Goal: Transaction & Acquisition: Purchase product/service

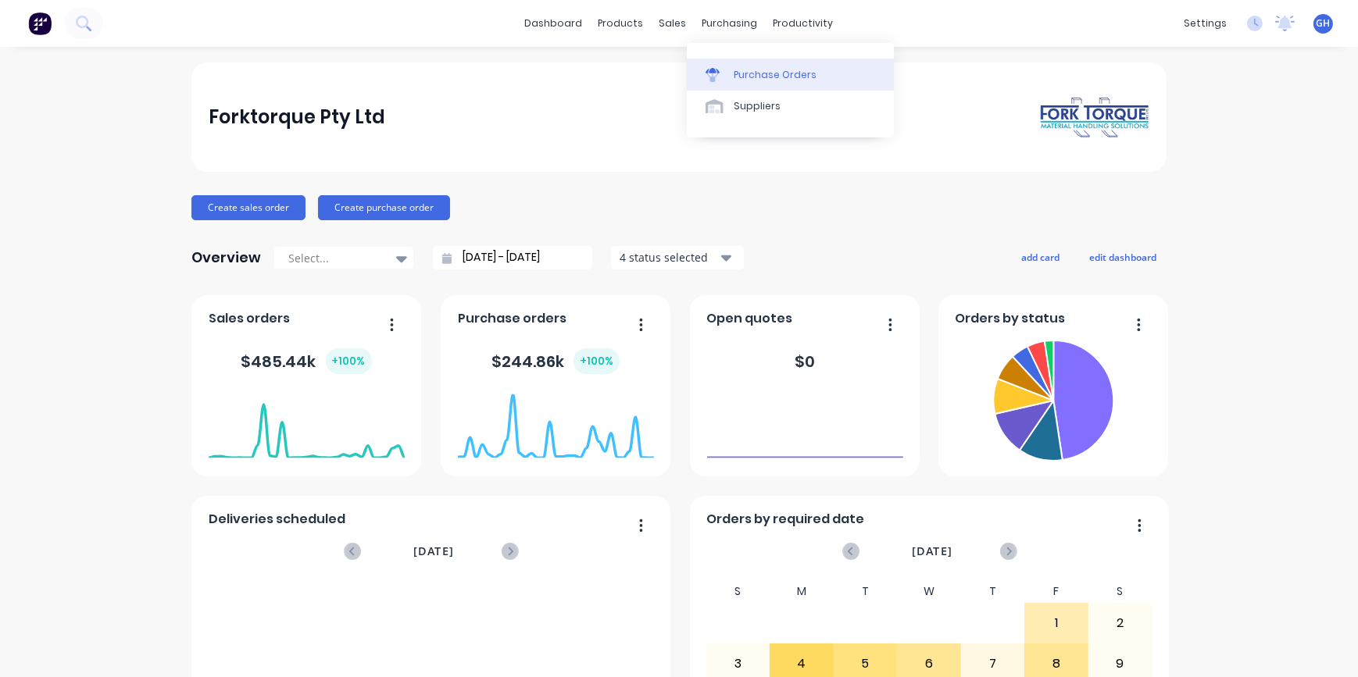
click at [780, 80] on div "Purchase Orders" at bounding box center [775, 75] width 83 height 14
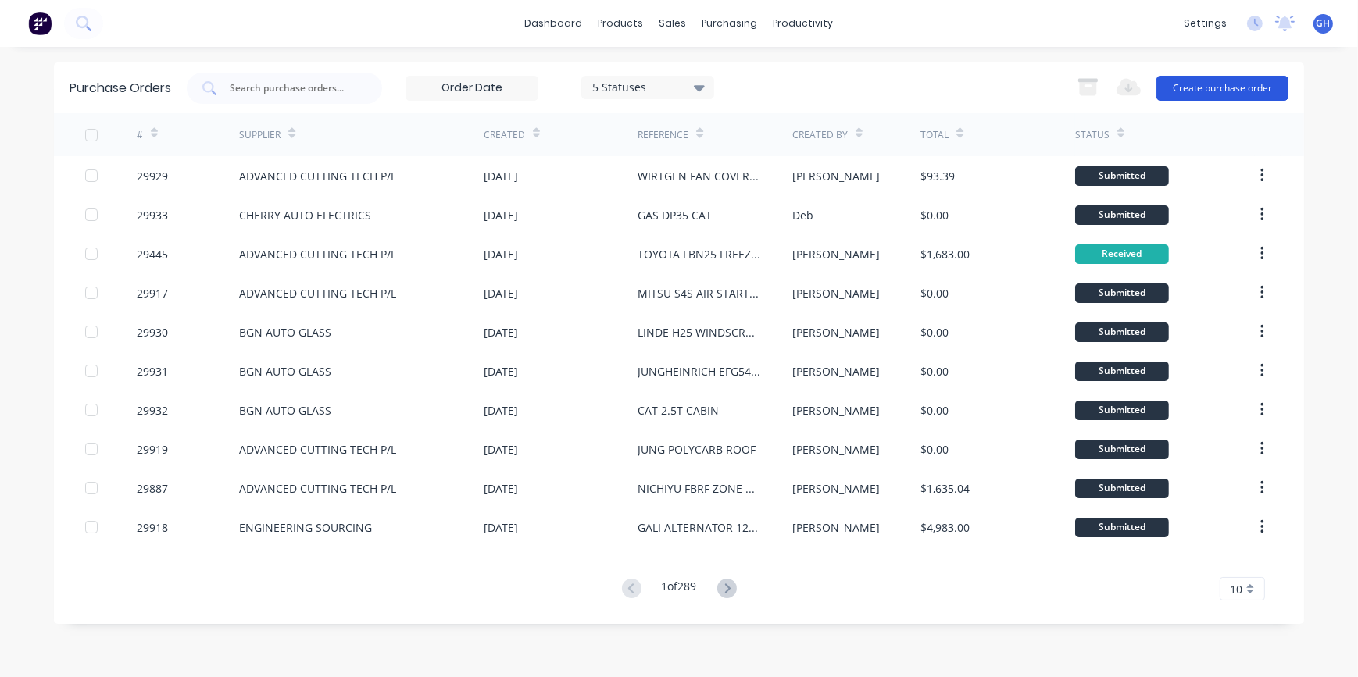
click at [1211, 87] on button "Create purchase order" at bounding box center [1222, 88] width 132 height 25
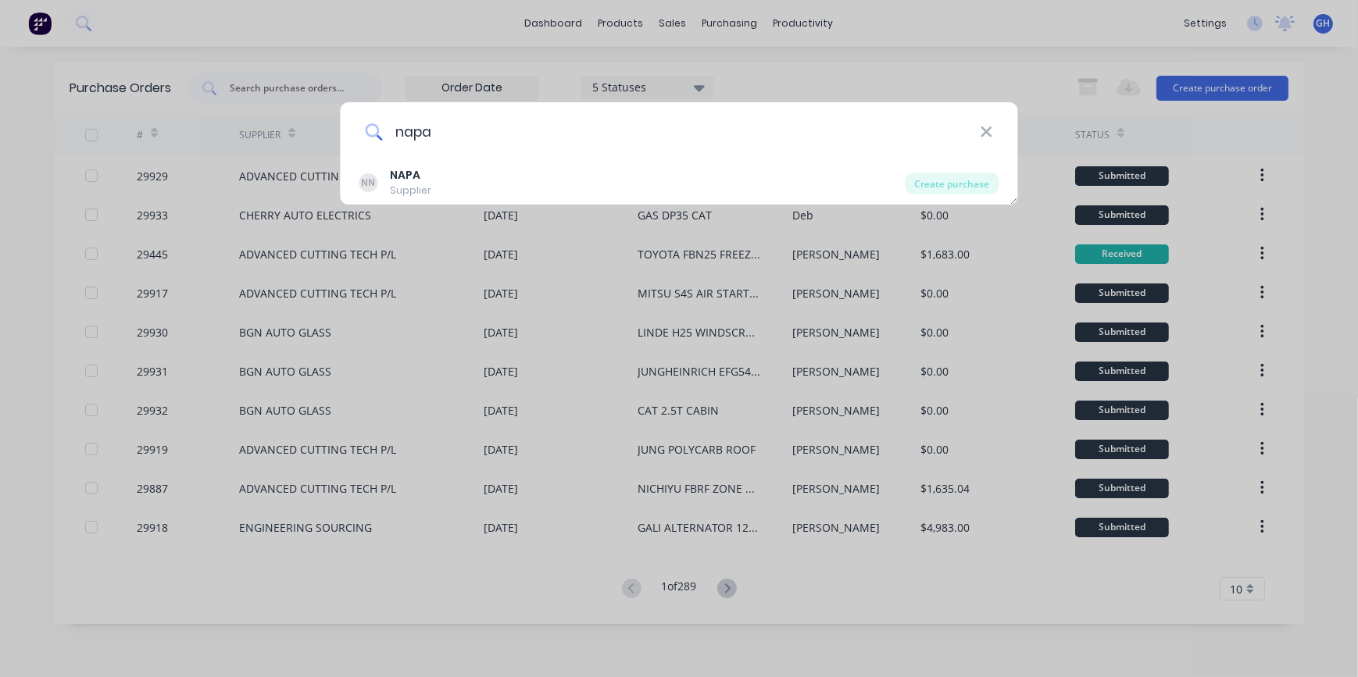
type input "NAPA"
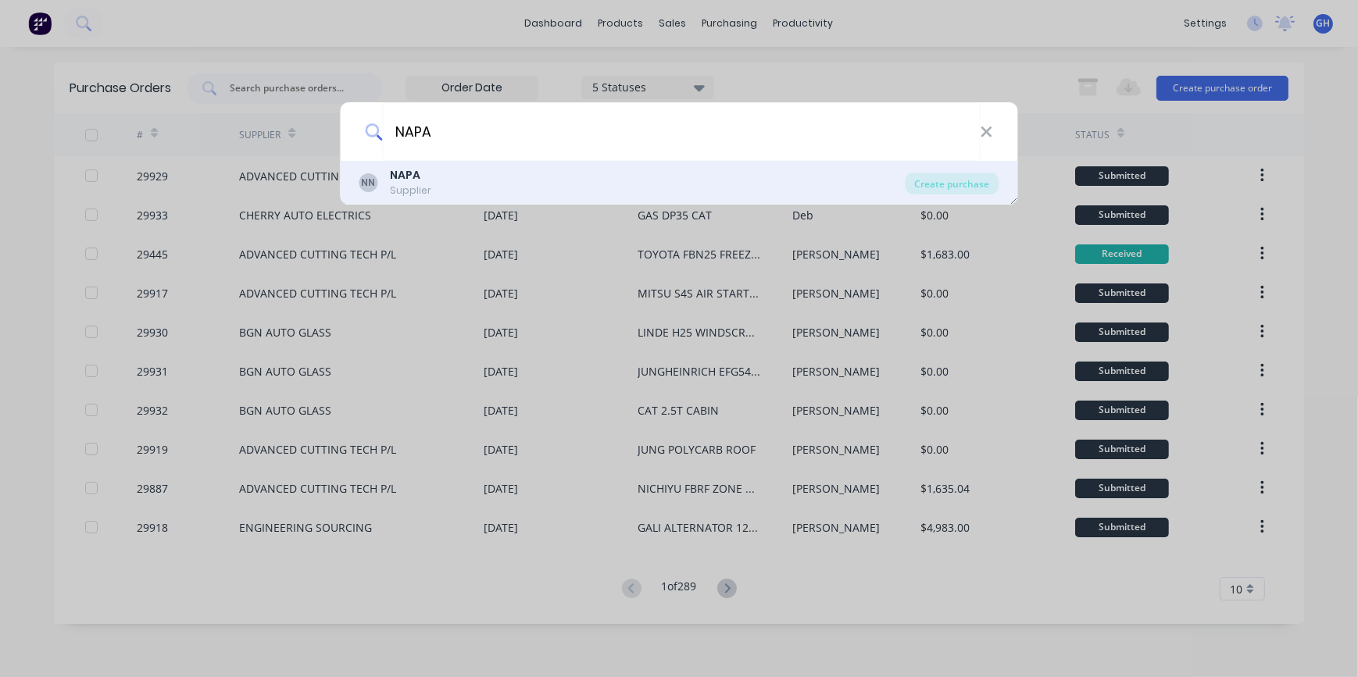
click at [513, 181] on div "NN NAPA Supplier" at bounding box center [632, 182] width 546 height 30
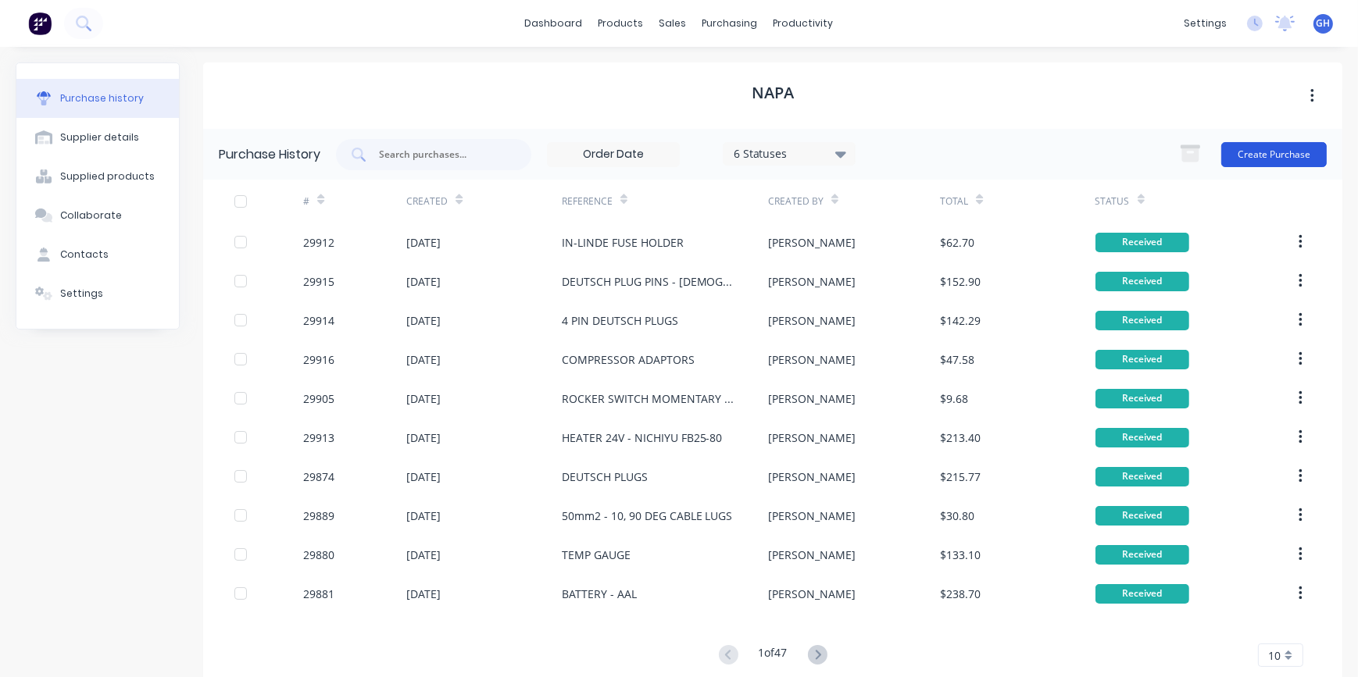
click at [1252, 158] on button "Create Purchase" at bounding box center [1273, 154] width 105 height 25
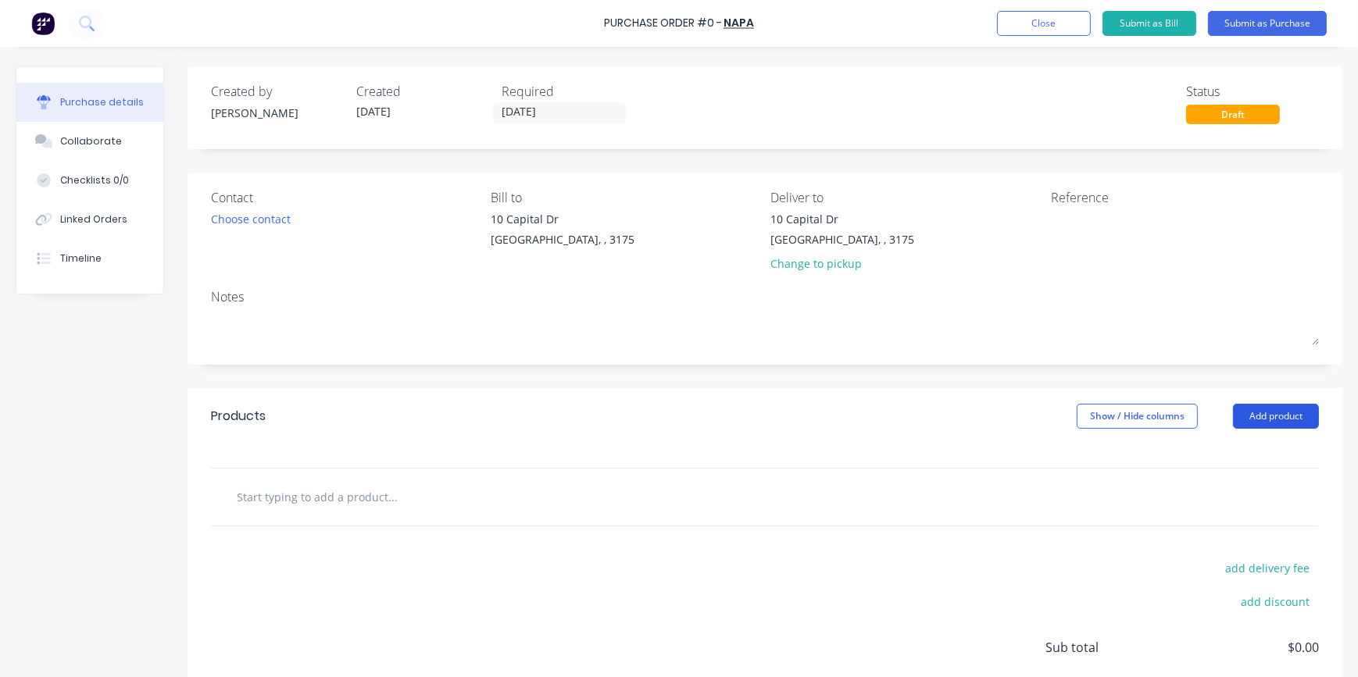
click at [1259, 423] on button "Add product" at bounding box center [1276, 416] width 86 height 25
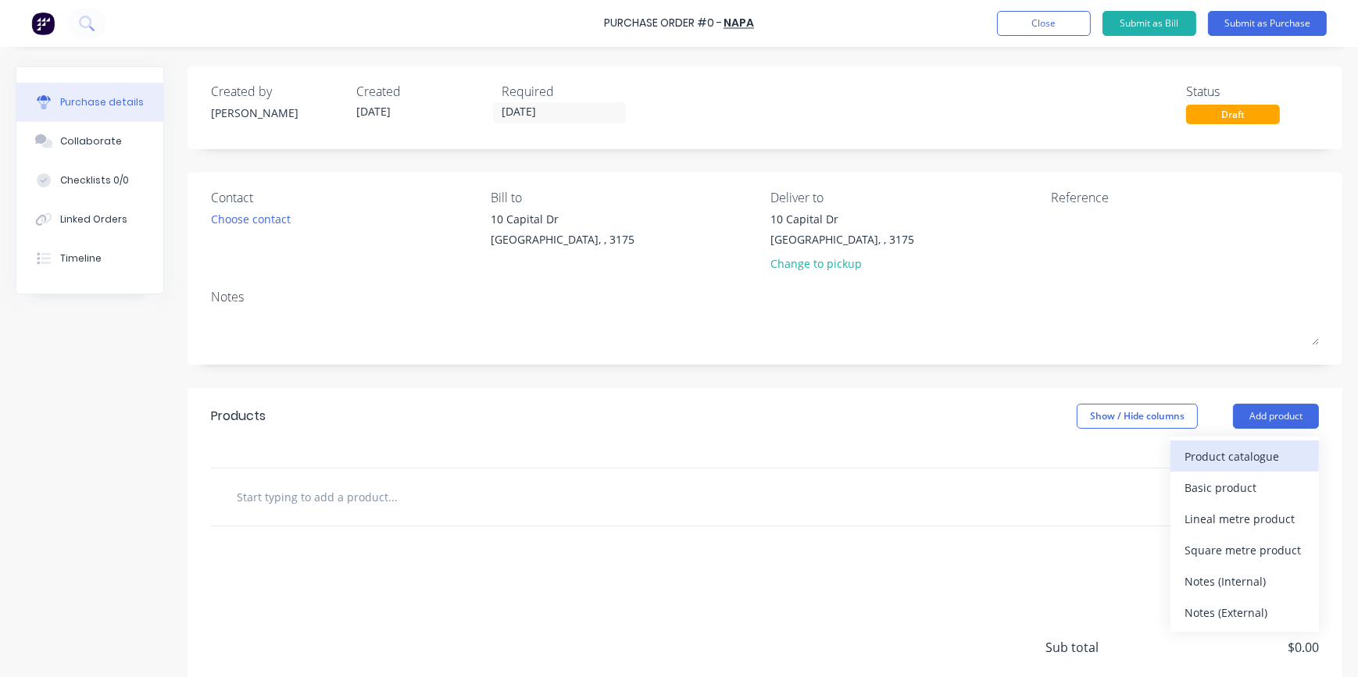
click at [1206, 454] on div "Product catalogue" at bounding box center [1244, 456] width 120 height 23
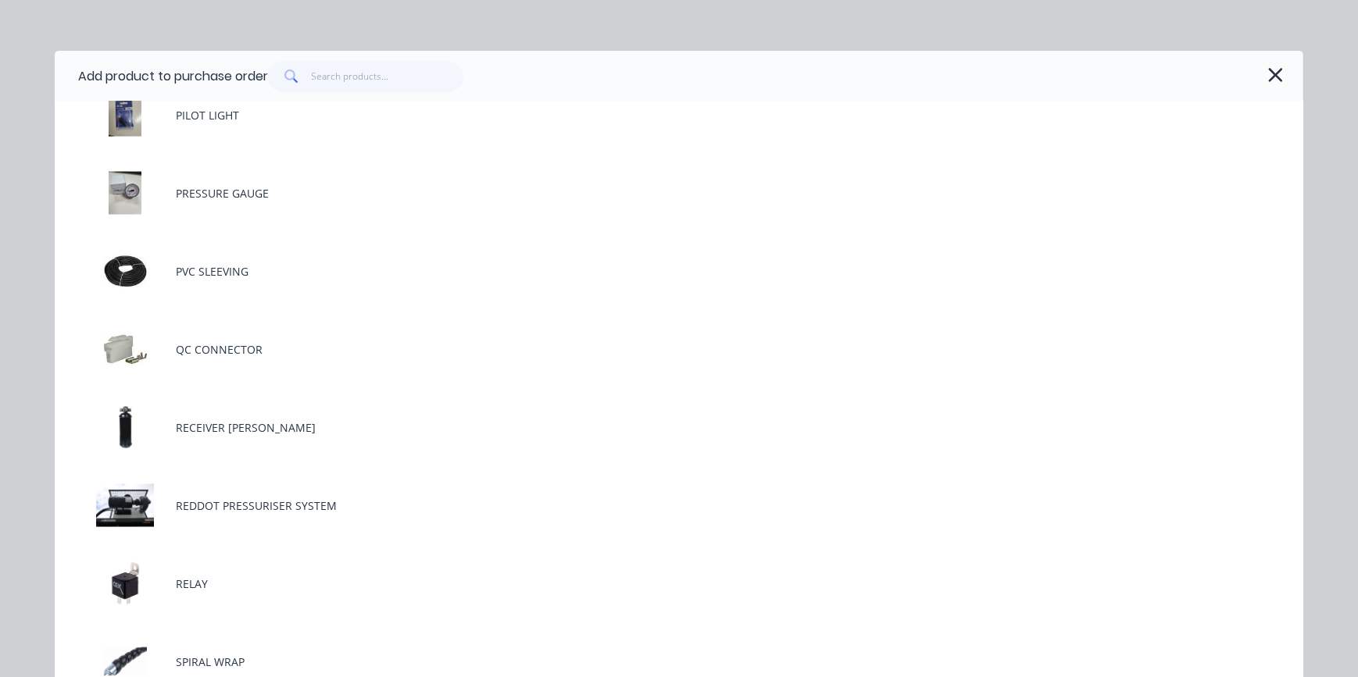
scroll to position [3266, 0]
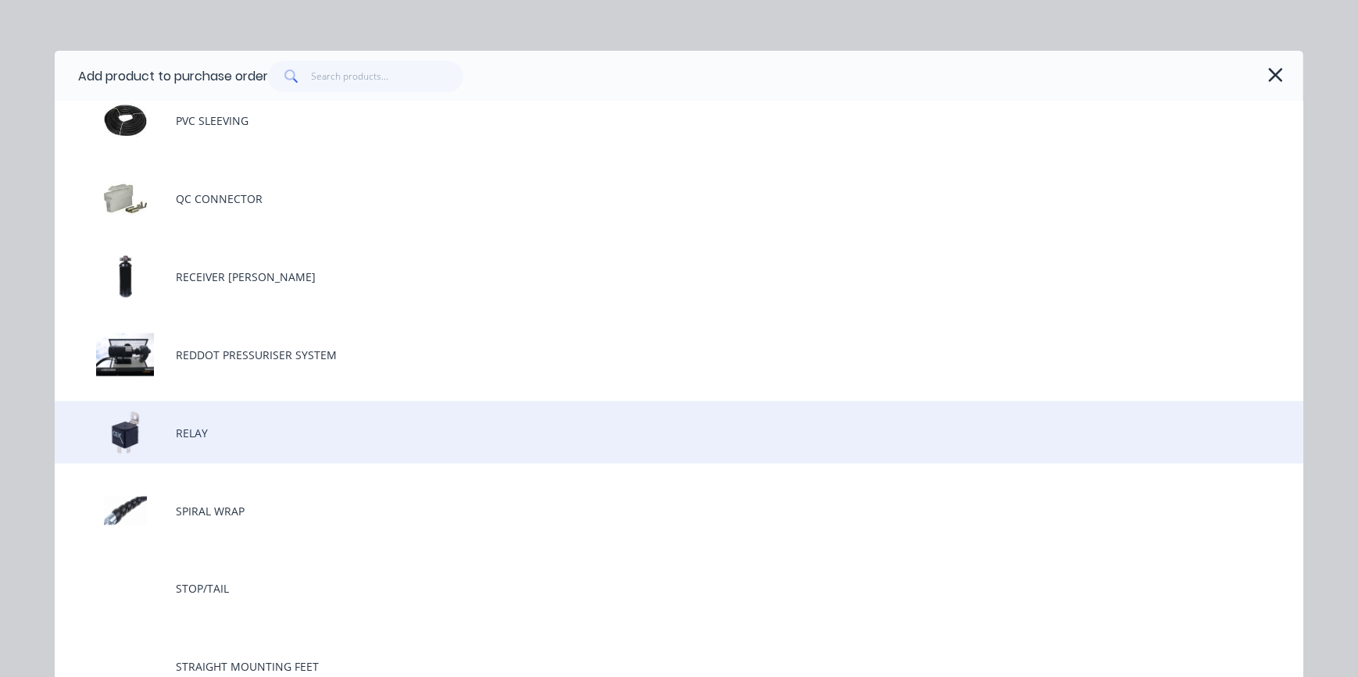
click at [184, 436] on div "RELAY" at bounding box center [679, 433] width 1248 height 63
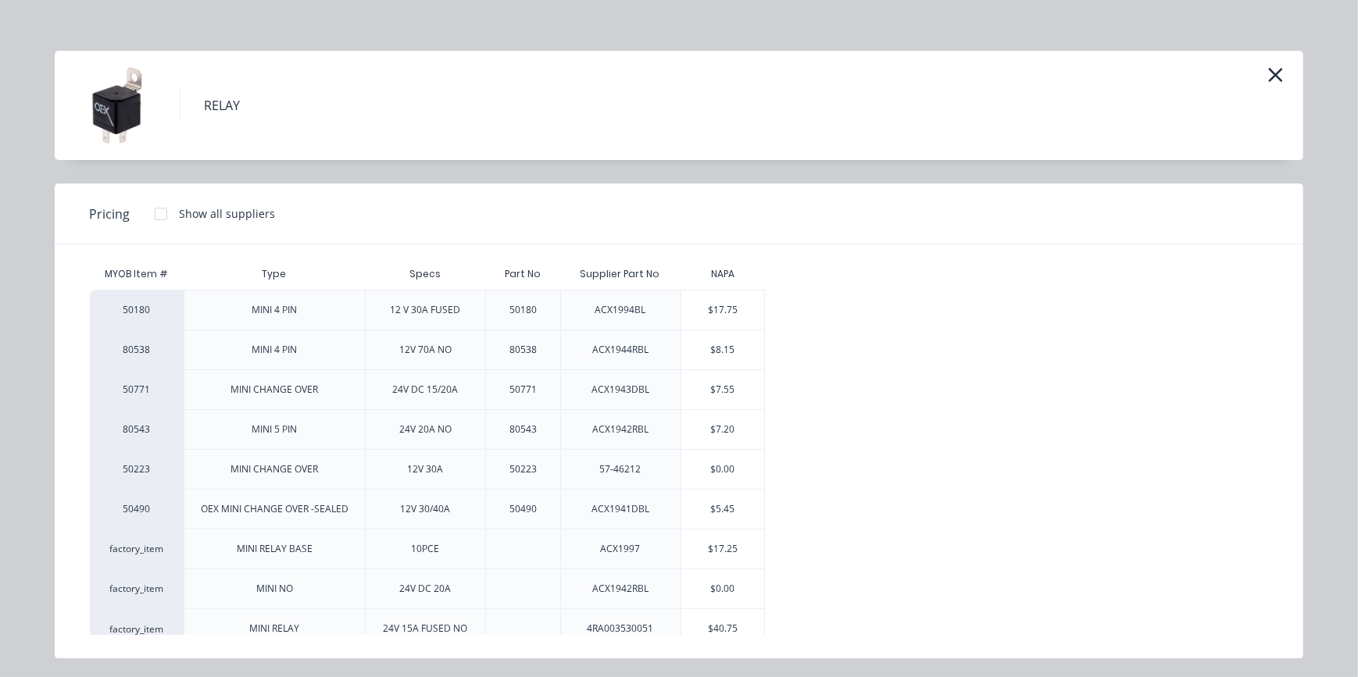
scroll to position [26, 0]
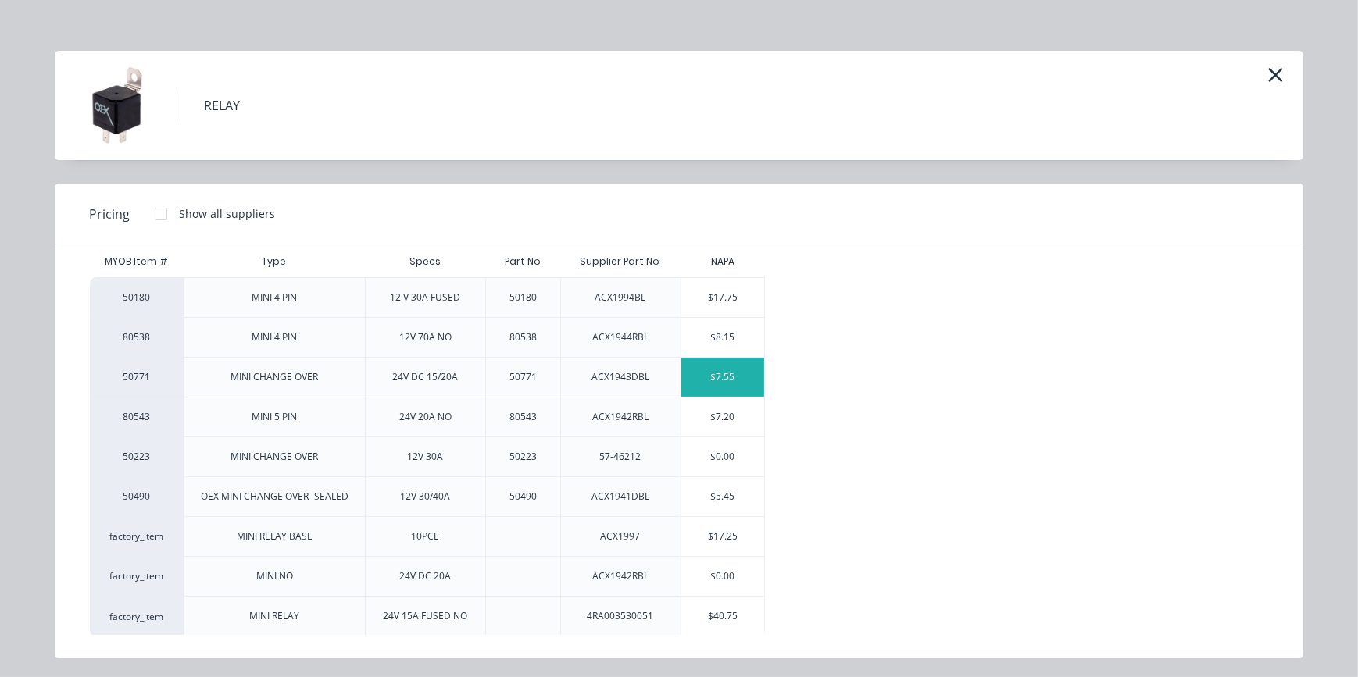
click at [720, 377] on div "$7.55" at bounding box center [723, 377] width 84 height 39
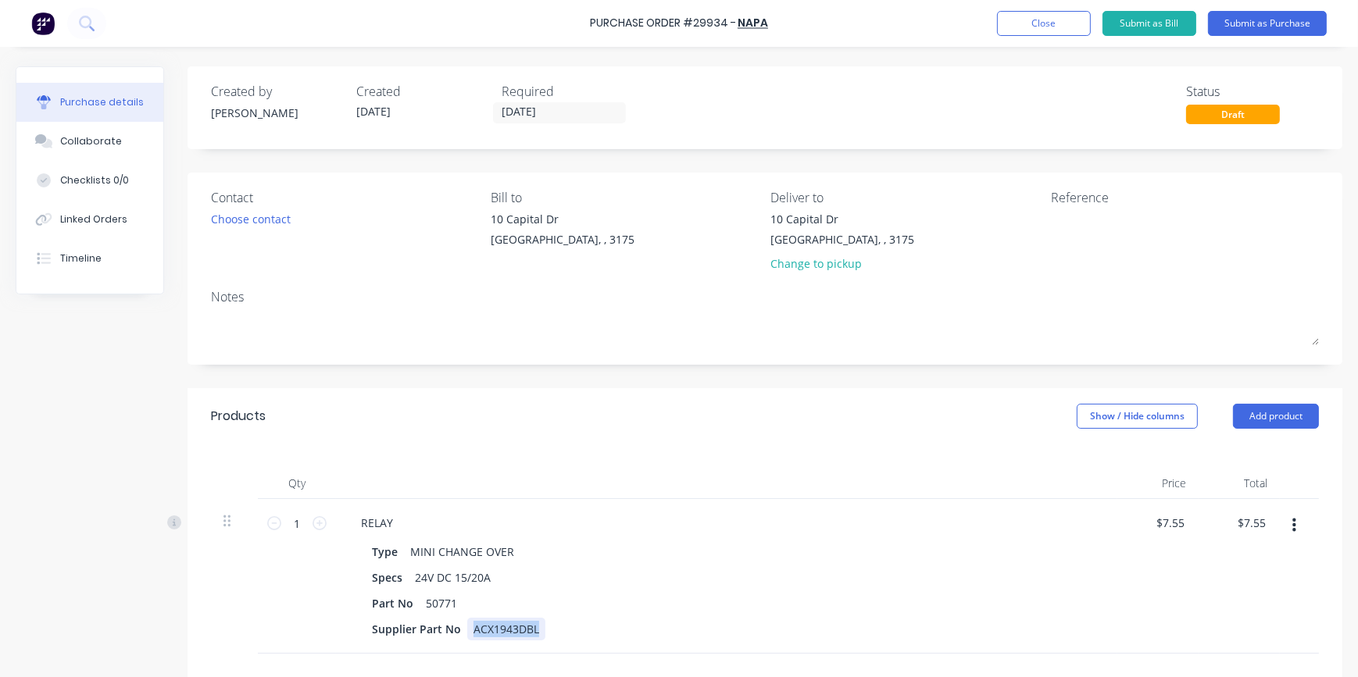
drag, startPoint x: 470, startPoint y: 629, endPoint x: 538, endPoint y: 630, distance: 67.2
click at [538, 630] on div "ACX1943DBL" at bounding box center [506, 629] width 78 height 23
copy div "ACX1943DBL"
drag, startPoint x: 695, startPoint y: 23, endPoint x: 724, endPoint y: 23, distance: 29.7
click at [724, 23] on div "Purchase Order #29934 -" at bounding box center [663, 24] width 146 height 16
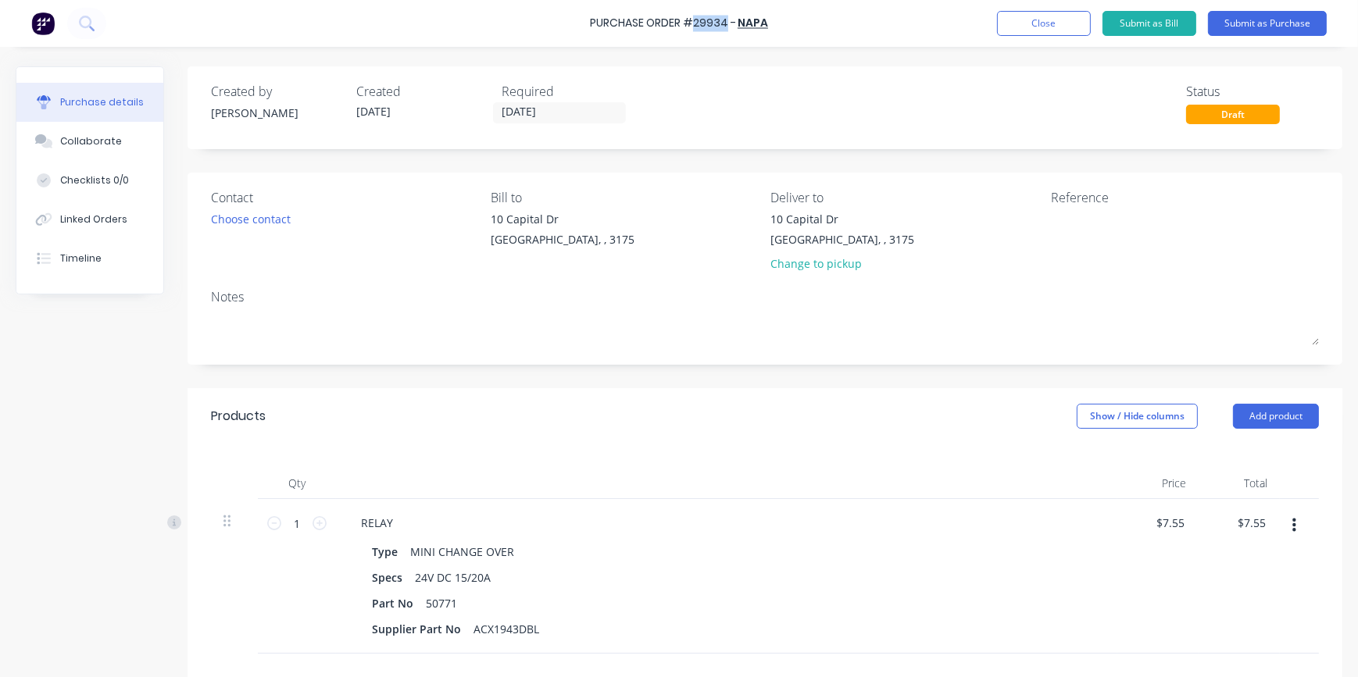
copy div "29934"
click at [1055, 219] on textarea at bounding box center [1148, 228] width 195 height 35
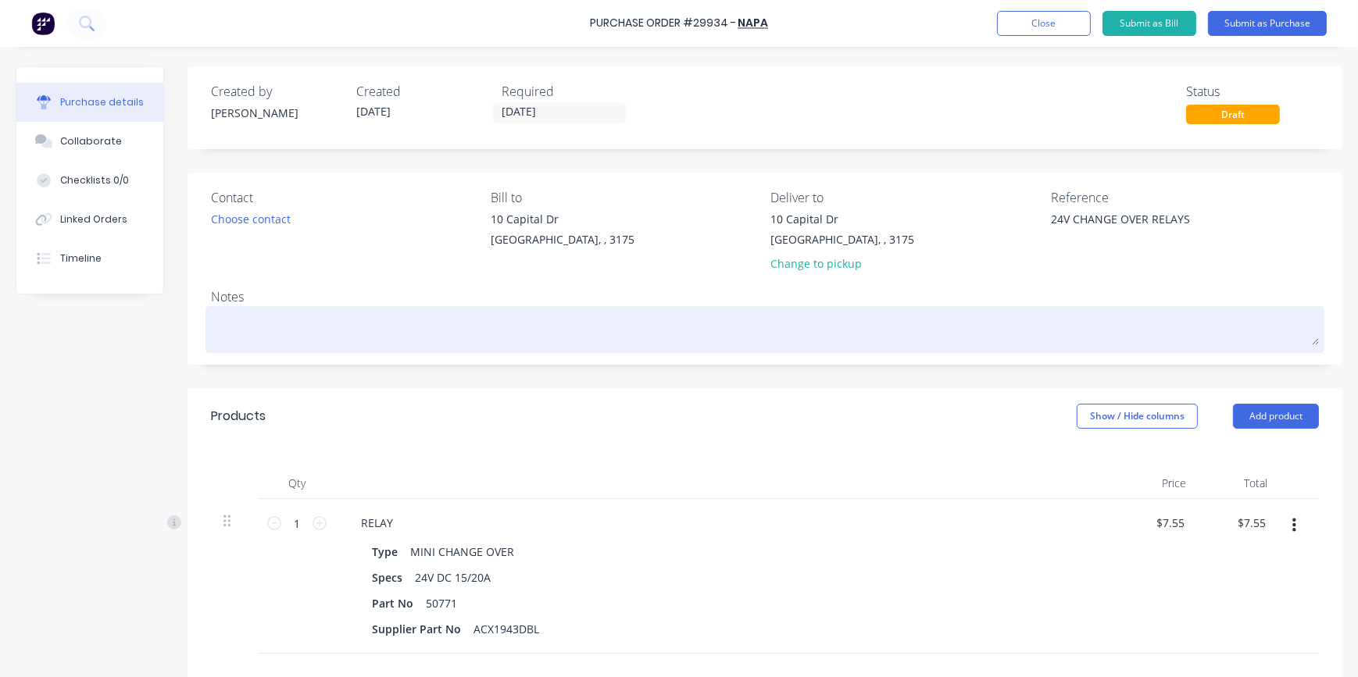
type textarea "24V CHANGE OVER RELAYS"
click at [250, 327] on textarea at bounding box center [765, 327] width 1108 height 35
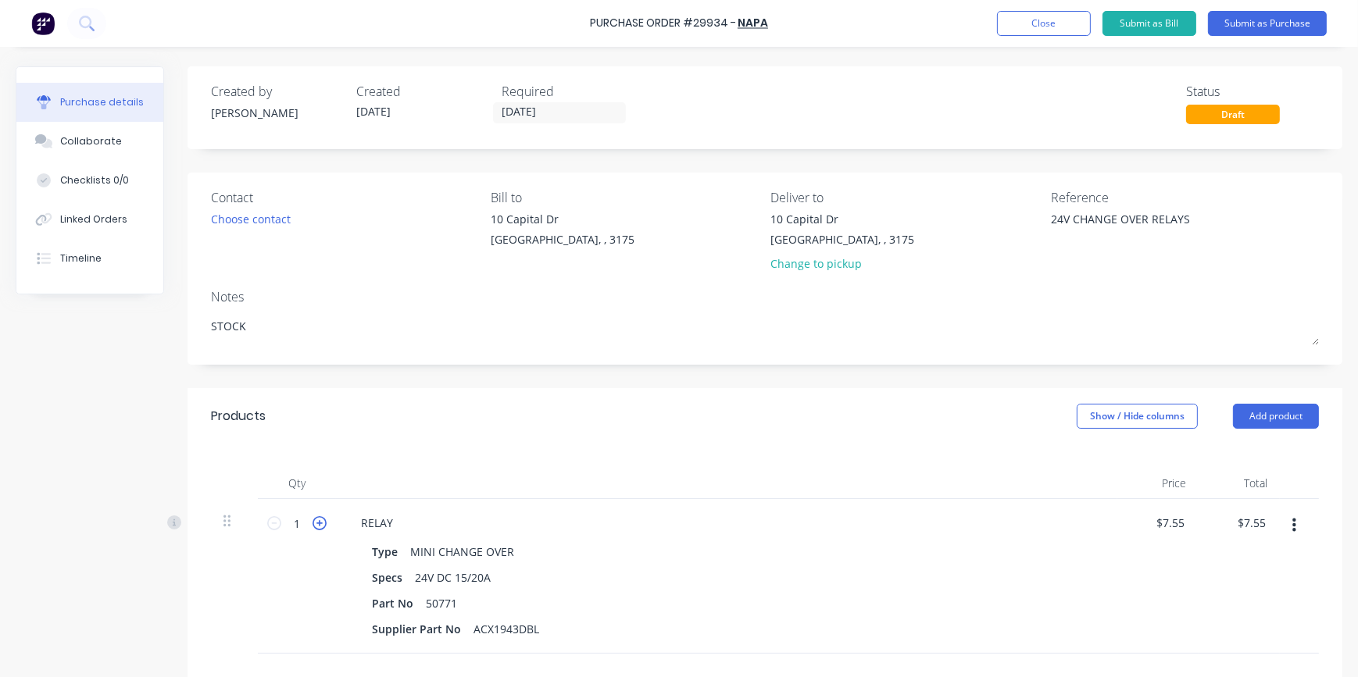
type textarea "STOCK"
click at [319, 527] on icon at bounding box center [320, 523] width 14 height 14
type input "2"
type input "$15.10"
click at [316, 530] on icon at bounding box center [320, 523] width 14 height 14
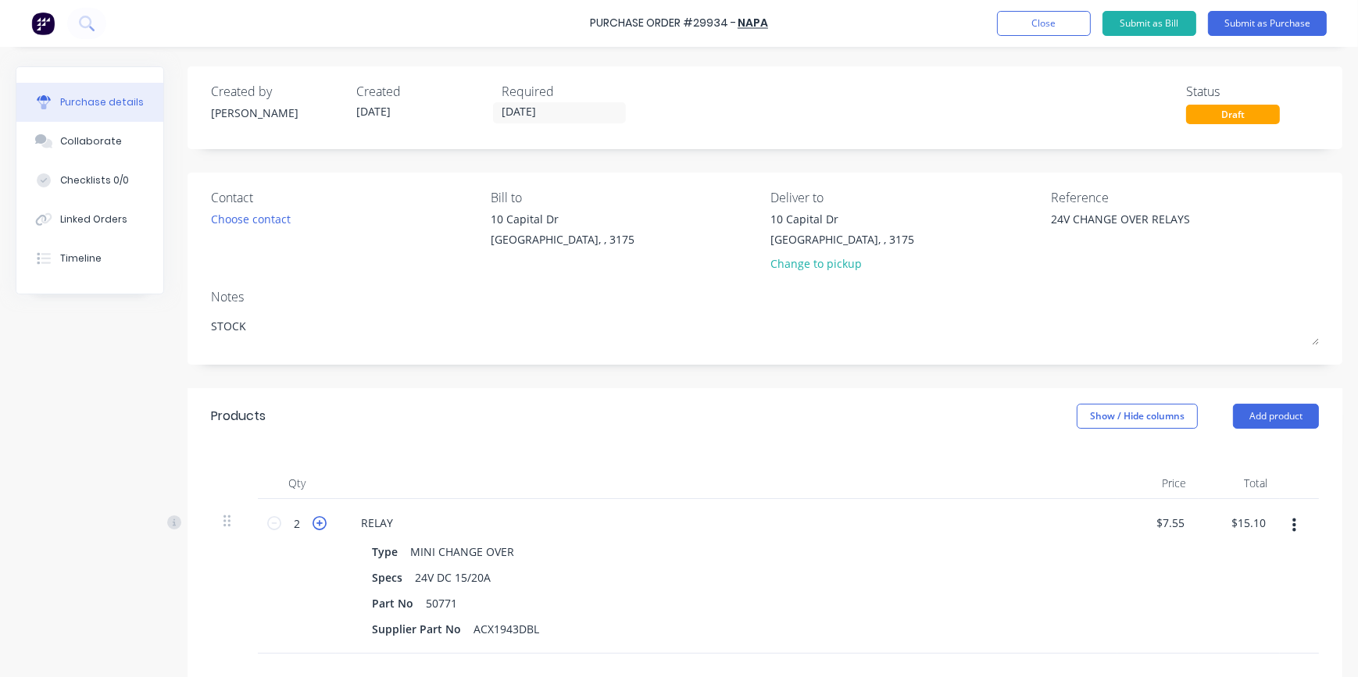
type input "3"
type input "$22.65"
click at [316, 530] on icon at bounding box center [320, 523] width 14 height 14
type input "4"
type input "$30.20"
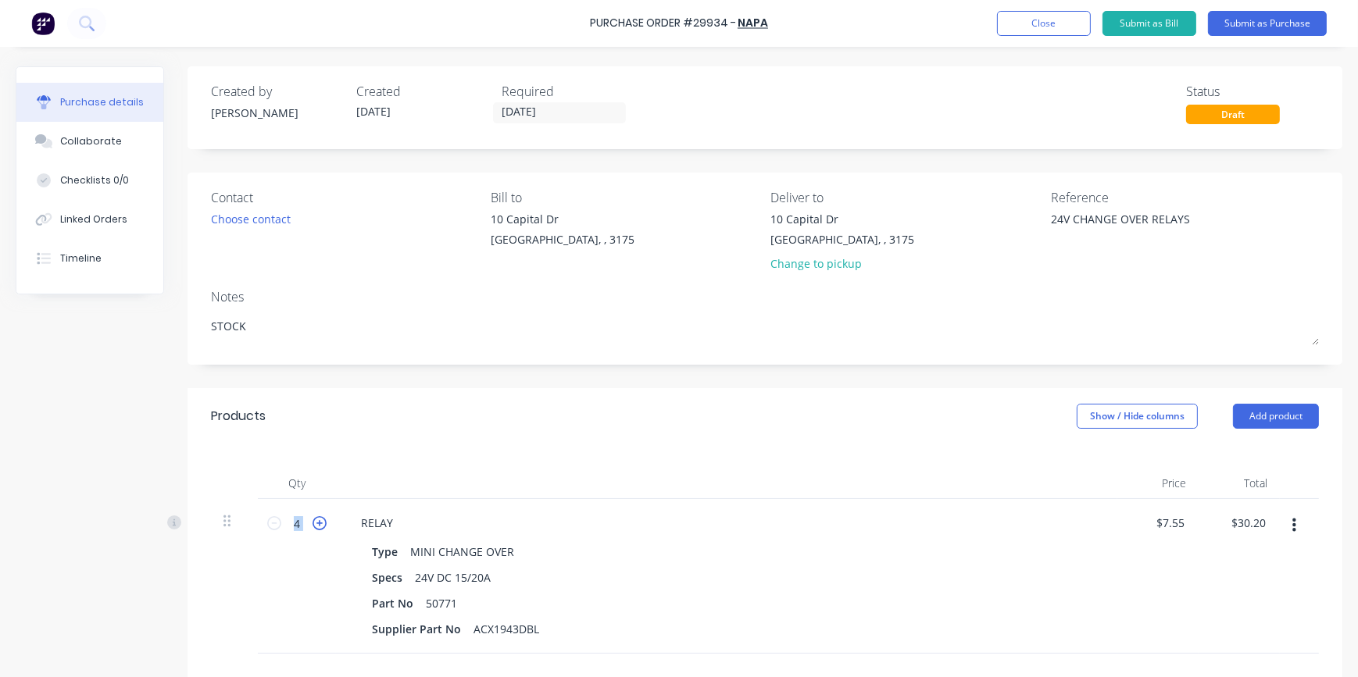
click at [316, 530] on icon at bounding box center [320, 523] width 14 height 14
type input "5"
type input "$37.75"
click at [316, 528] on icon at bounding box center [320, 523] width 14 height 14
type input "6"
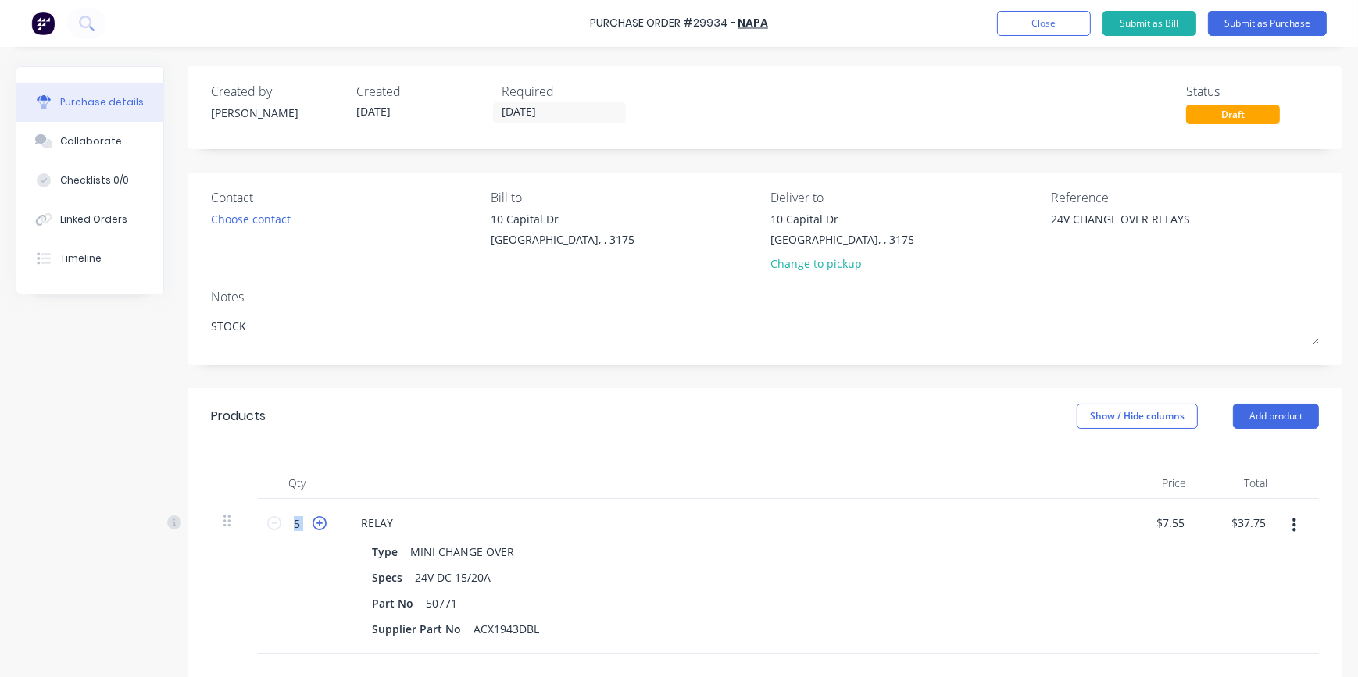
type input "$45.30"
click at [316, 528] on icon at bounding box center [320, 523] width 14 height 14
type input "7"
type input "$52.85"
click at [317, 528] on icon at bounding box center [320, 523] width 14 height 14
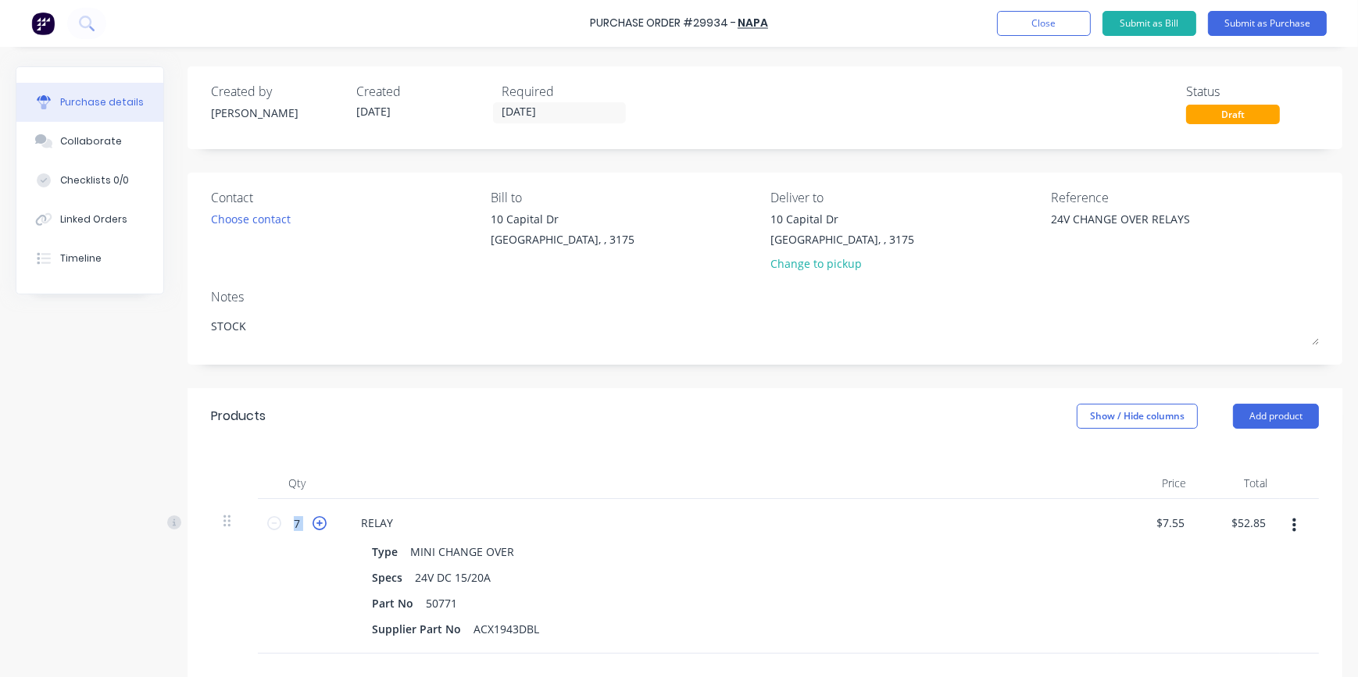
type input "8"
type input "$60.40"
click at [318, 528] on icon at bounding box center [320, 523] width 14 height 14
type input "9"
type input "$67.95"
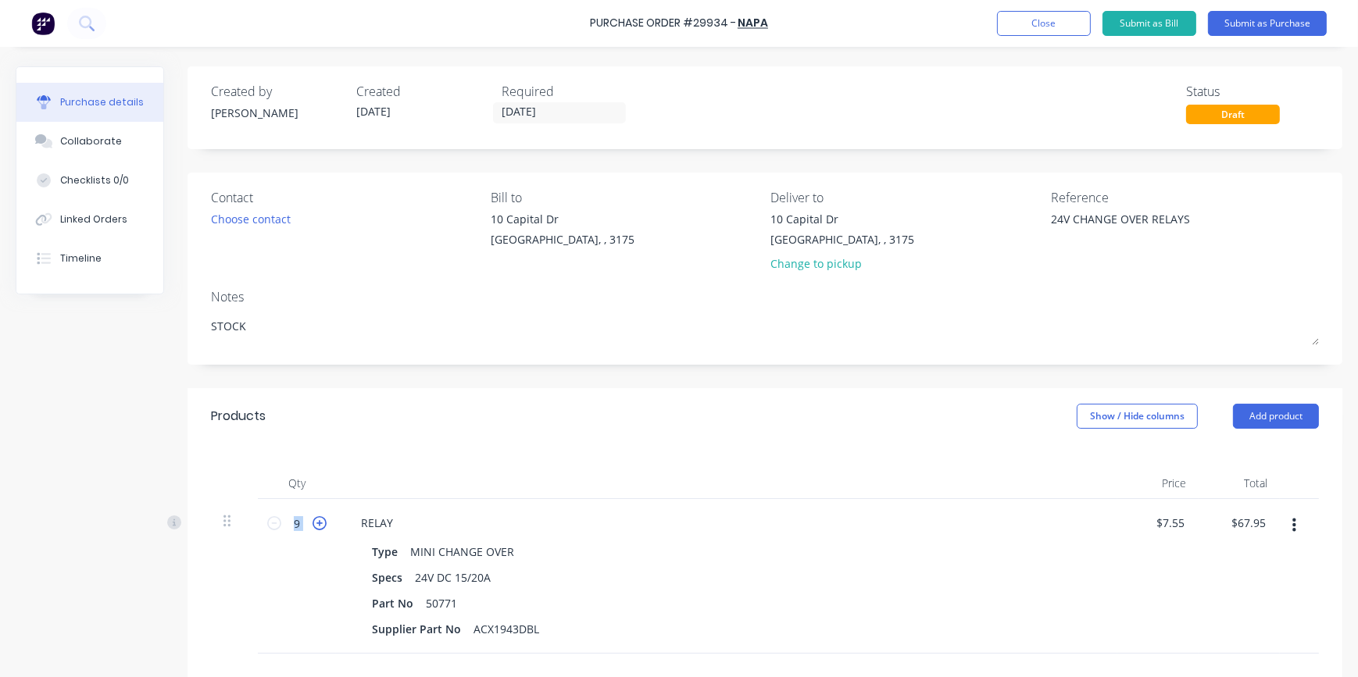
click at [318, 528] on icon at bounding box center [320, 523] width 14 height 14
type input "10"
type input "$75.50"
drag, startPoint x: 1168, startPoint y: 523, endPoint x: 1213, endPoint y: 523, distance: 44.5
click at [1202, 523] on div "10 10 RELAY Type MINI CHANGE OVER Specs 24V DC 15/20A Part No 50771 Supplier Pa…" at bounding box center [765, 576] width 1108 height 155
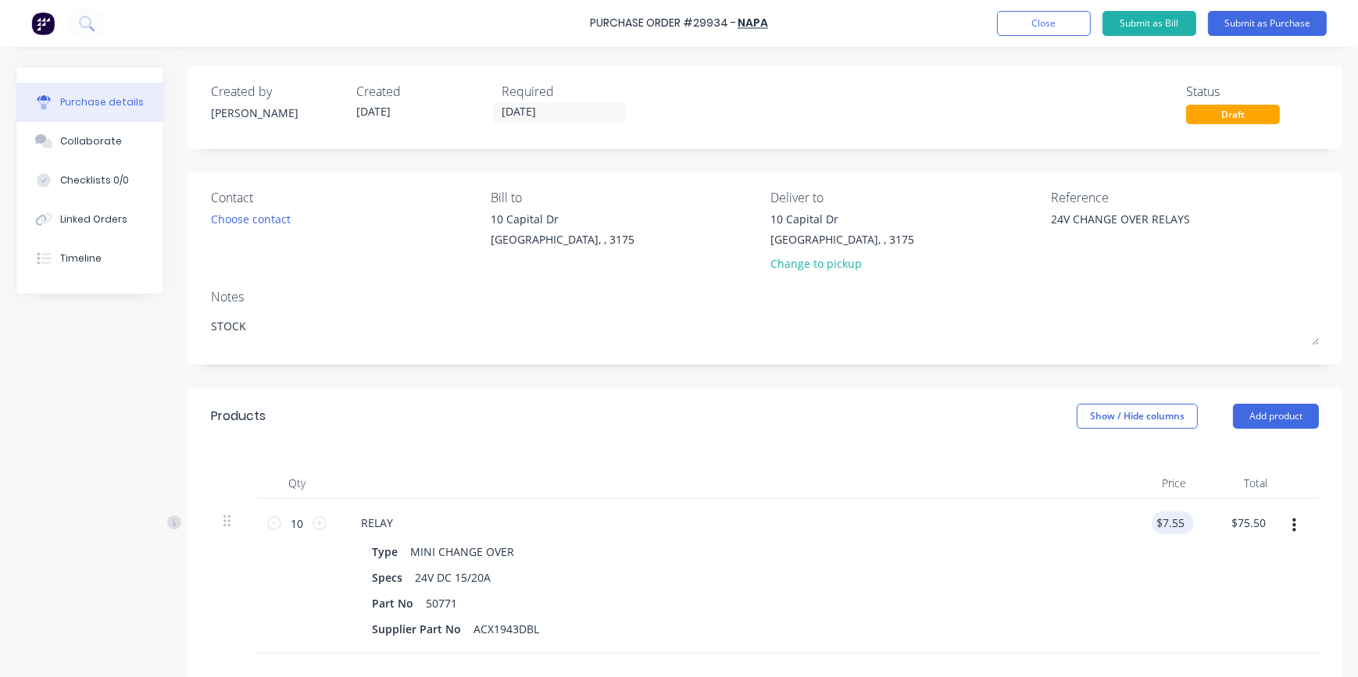
drag, startPoint x: 1185, startPoint y: 523, endPoint x: 1154, endPoint y: 521, distance: 31.3
click at [1154, 521] on div "$7.55 $7.55" at bounding box center [1173, 523] width 42 height 23
click at [1175, 521] on input "7.55" at bounding box center [1170, 523] width 36 height 23
drag, startPoint x: 1180, startPoint y: 520, endPoint x: 1168, endPoint y: 520, distance: 12.5
click at [1168, 520] on input "7.55" at bounding box center [1173, 523] width 30 height 23
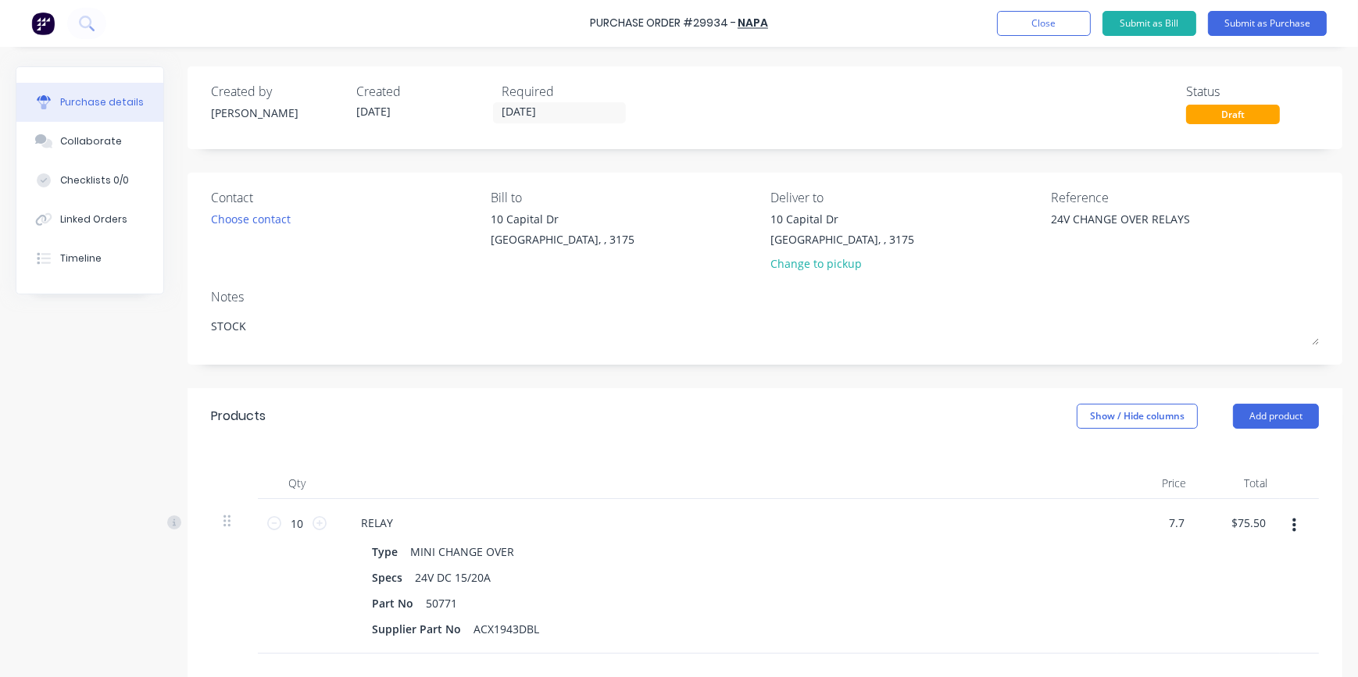
type input "$7.70"
type input "$77.00"
click at [1182, 583] on div "$7.70 7.7" at bounding box center [1157, 576] width 81 height 155
click at [1263, 27] on button "Submit as Purchase" at bounding box center [1267, 23] width 119 height 25
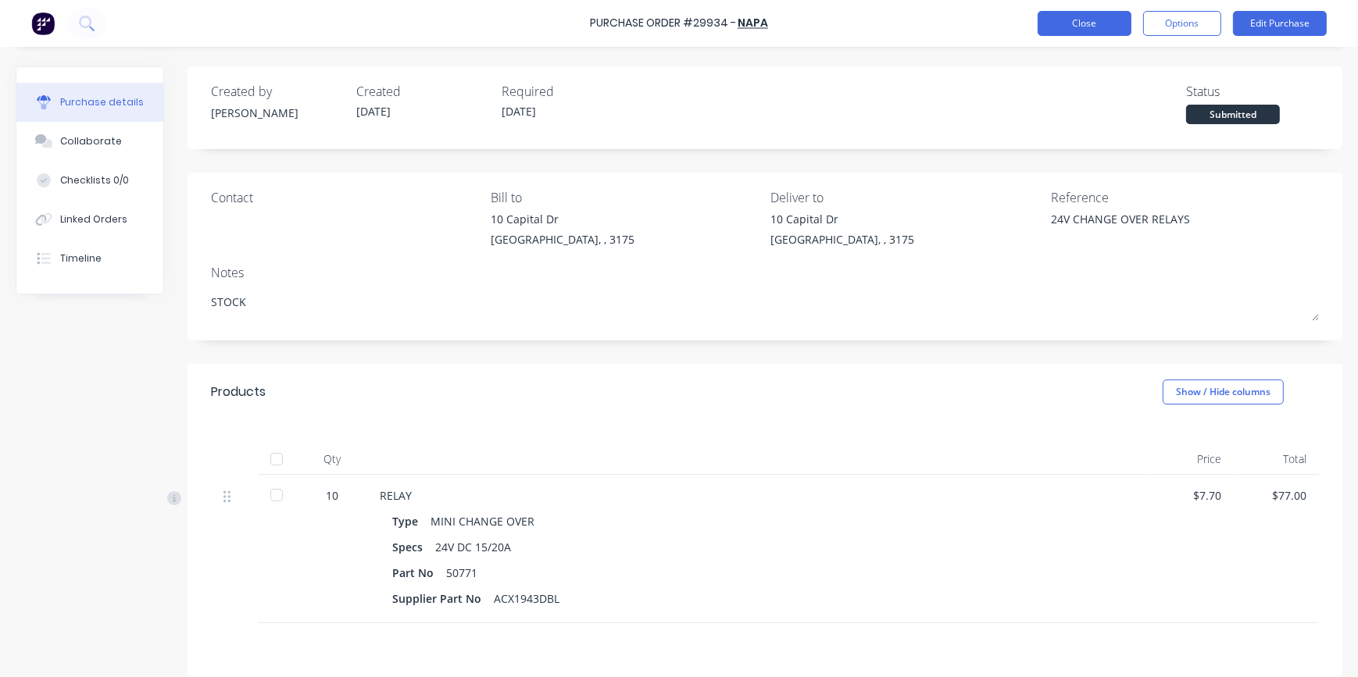
click at [1080, 24] on button "Close" at bounding box center [1085, 23] width 94 height 25
